Goal: Information Seeking & Learning: Learn about a topic

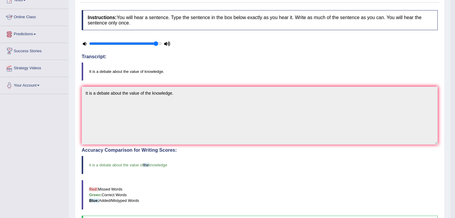
click at [33, 31] on link "Predictions" at bounding box center [34, 33] width 68 height 15
click at [28, 47] on link "Latest Predictions" at bounding box center [39, 48] width 56 height 11
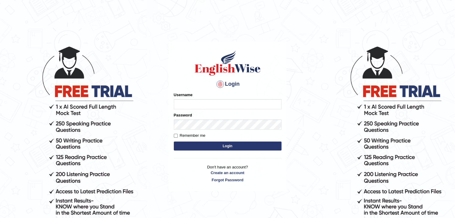
type input "PunamRijal"
click at [194, 145] on button "Login" at bounding box center [228, 146] width 108 height 9
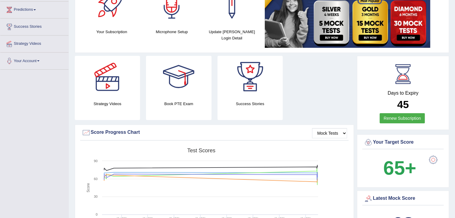
scroll to position [86, 0]
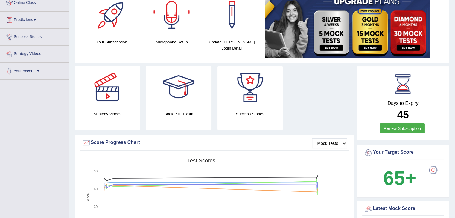
click at [36, 21] on link "Predictions" at bounding box center [34, 19] width 68 height 15
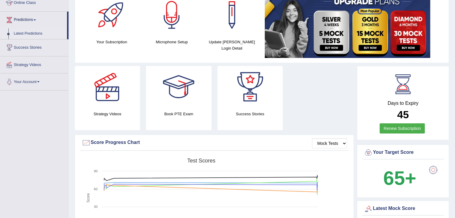
click at [34, 33] on link "Latest Predictions" at bounding box center [39, 33] width 56 height 11
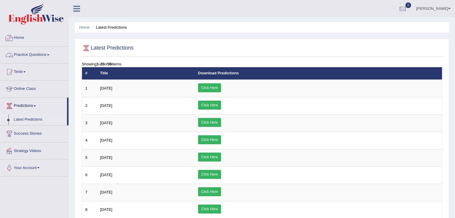
click at [25, 36] on link "Home" at bounding box center [34, 37] width 68 height 15
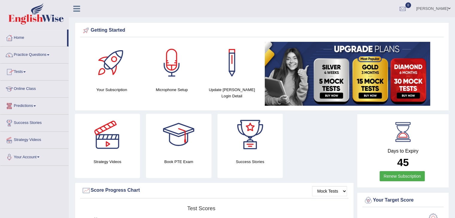
click at [32, 103] on link "Predictions" at bounding box center [34, 105] width 68 height 15
click at [35, 117] on link "Latest Predictions" at bounding box center [39, 120] width 56 height 11
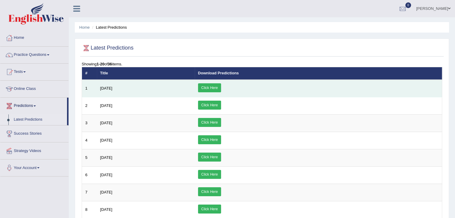
click at [221, 88] on link "Click Here" at bounding box center [209, 87] width 23 height 9
